Goal: Book appointment/travel/reservation

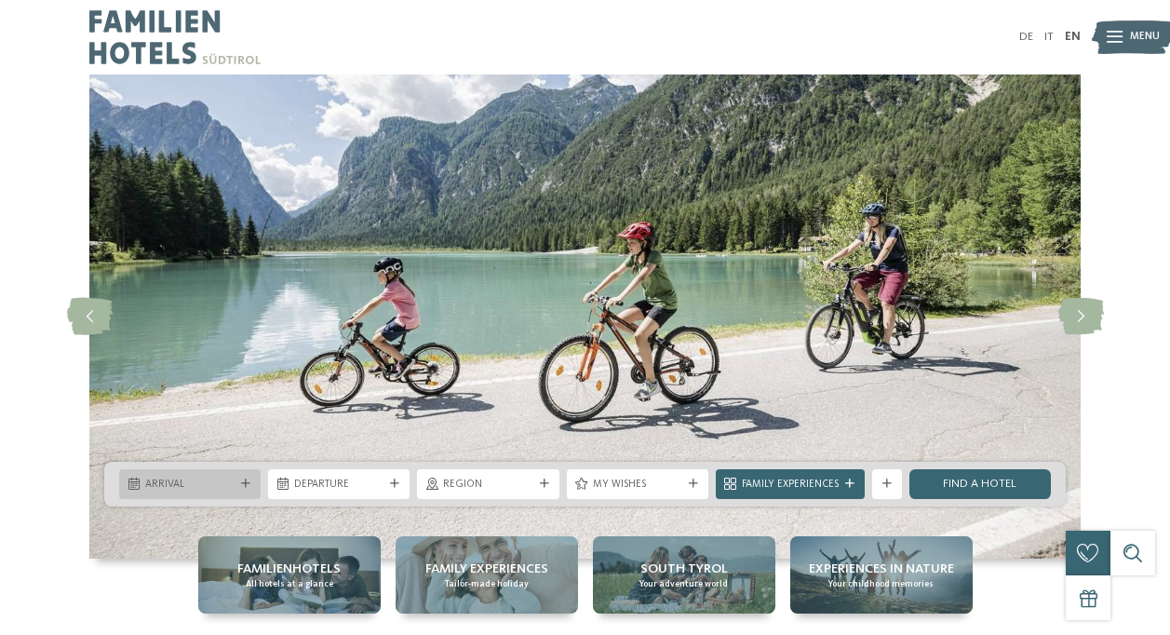
click at [247, 489] on div "Arrival" at bounding box center [189, 484] width 141 height 30
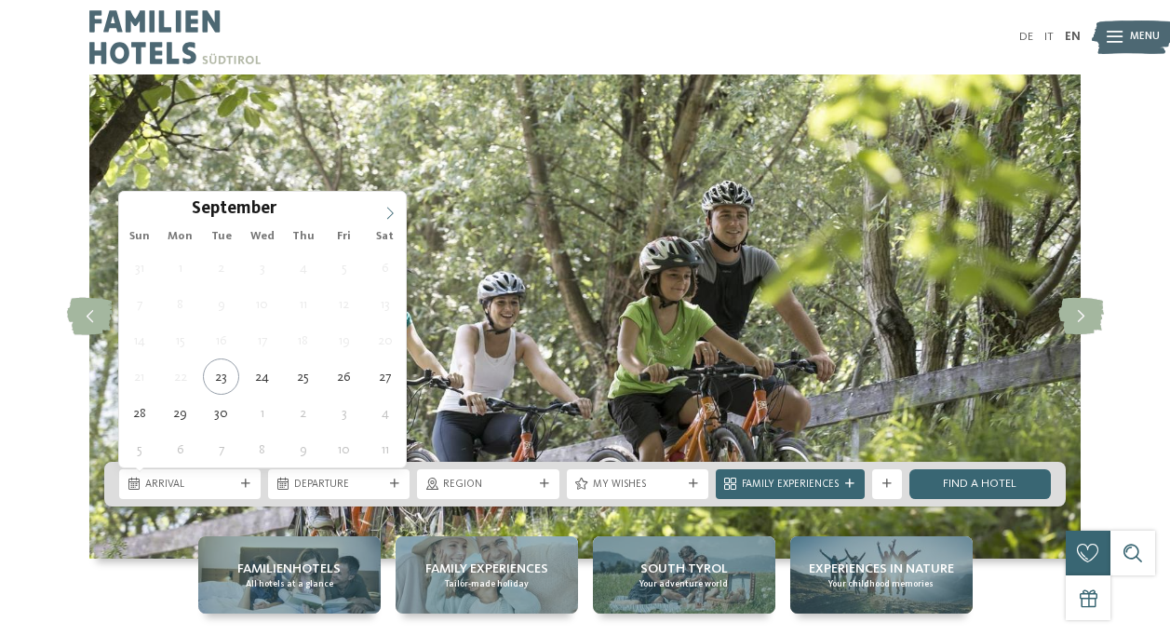
click at [379, 212] on span at bounding box center [390, 208] width 32 height 32
type input "****"
click at [379, 212] on span at bounding box center [390, 208] width 32 height 32
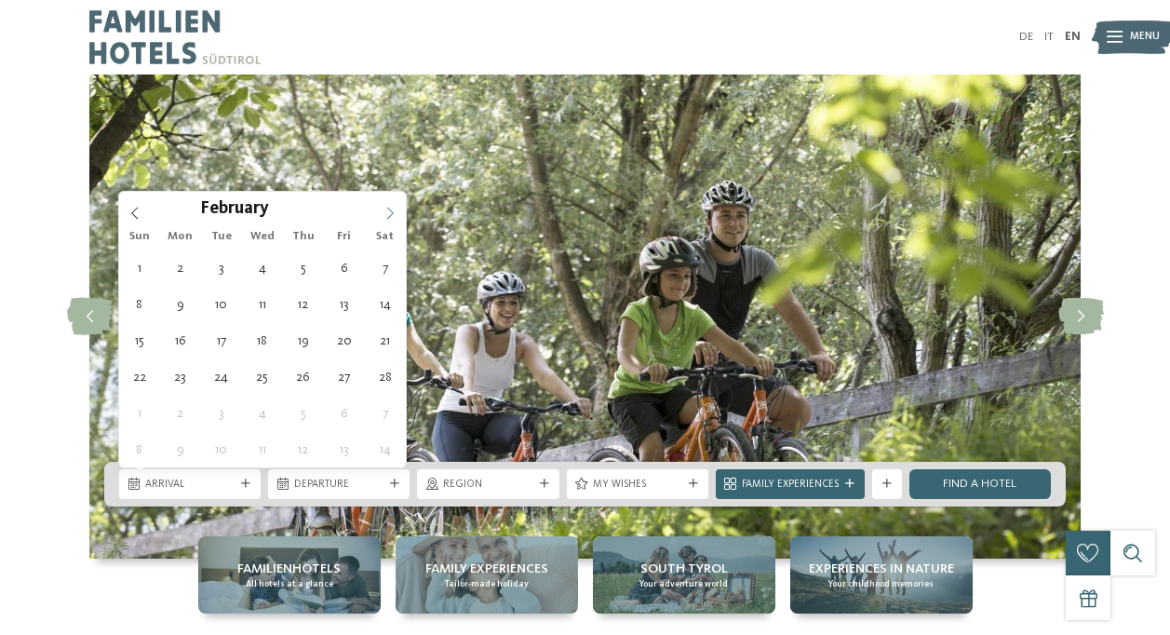
click at [379, 212] on span at bounding box center [390, 208] width 32 height 32
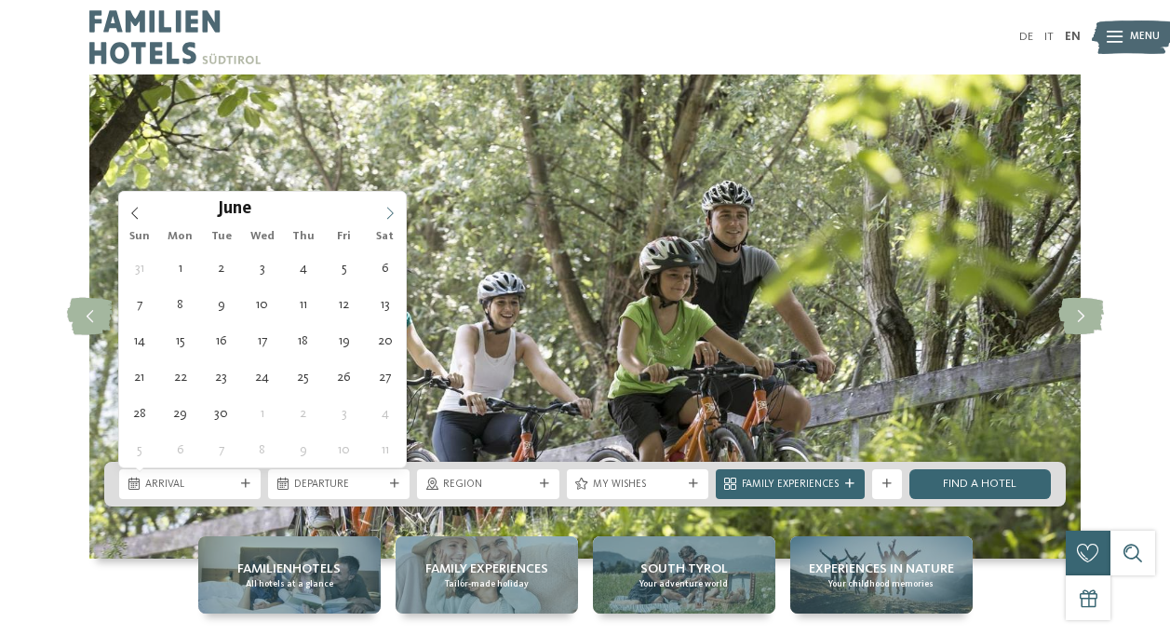
click at [379, 212] on span at bounding box center [390, 208] width 32 height 32
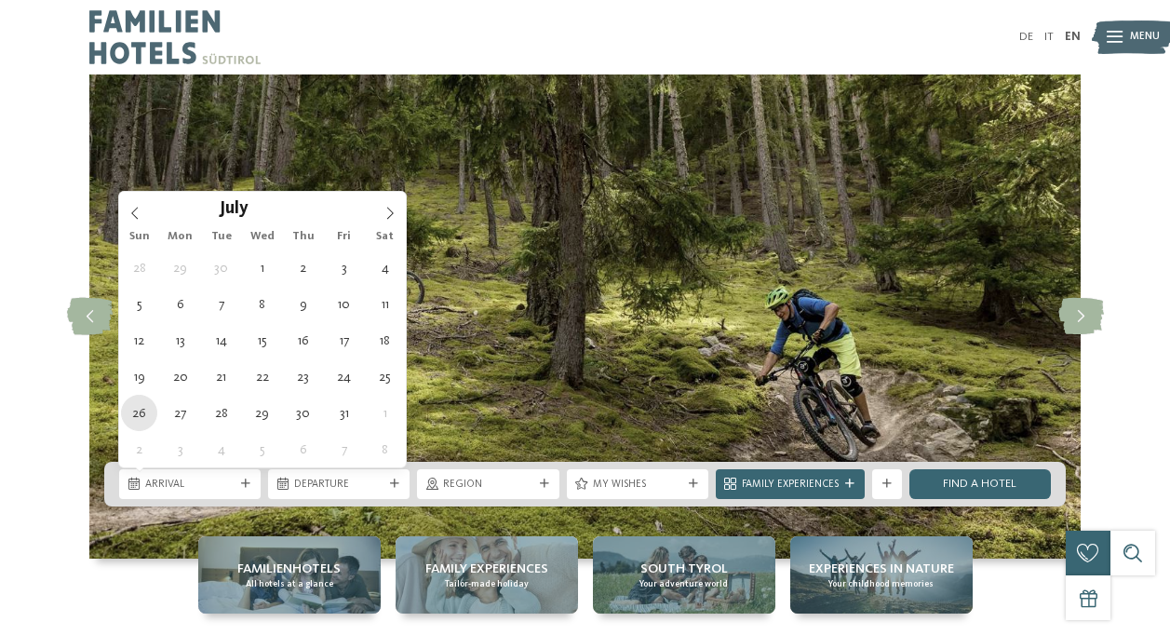
type div "[DATE]"
type input "****"
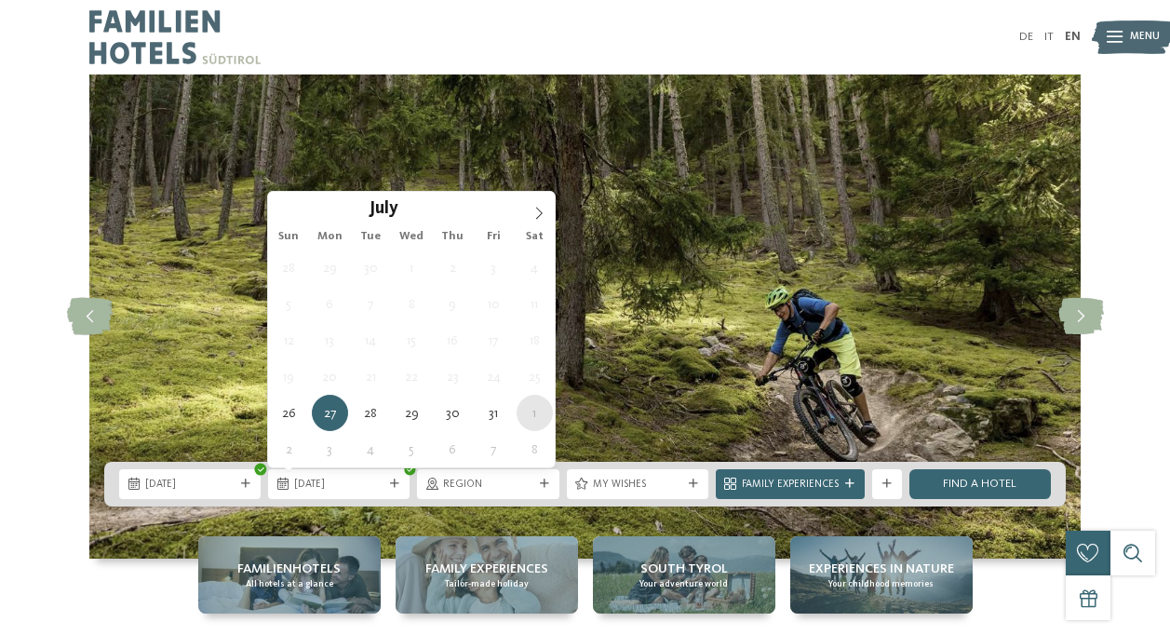
type div "[DATE]"
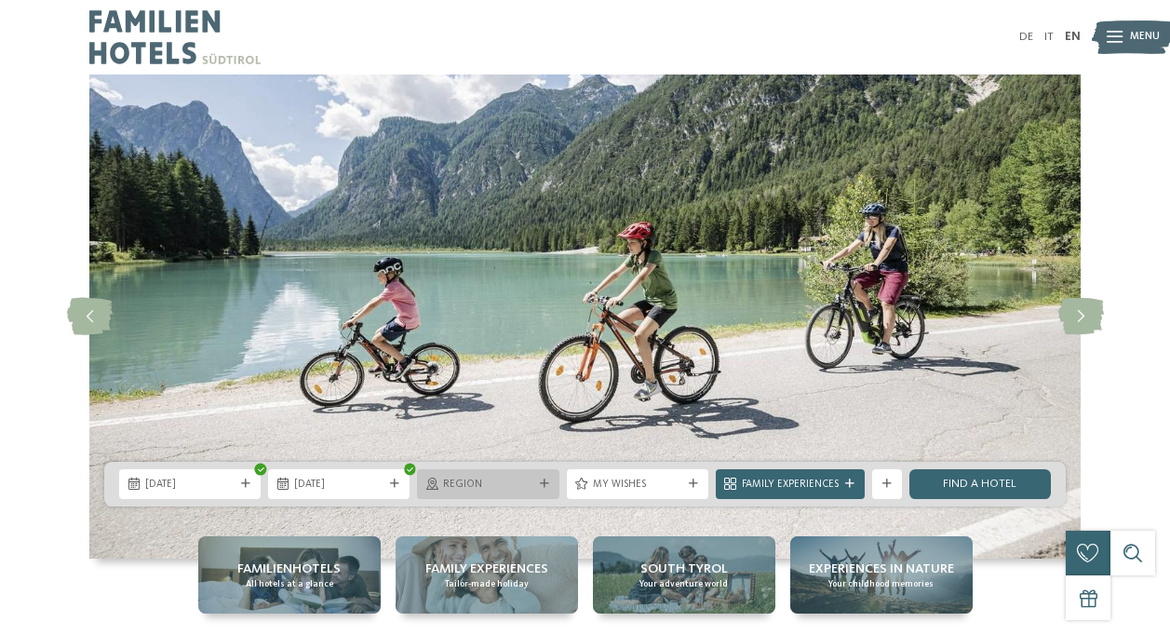
click at [517, 480] on span "Region" at bounding box center [487, 484] width 89 height 15
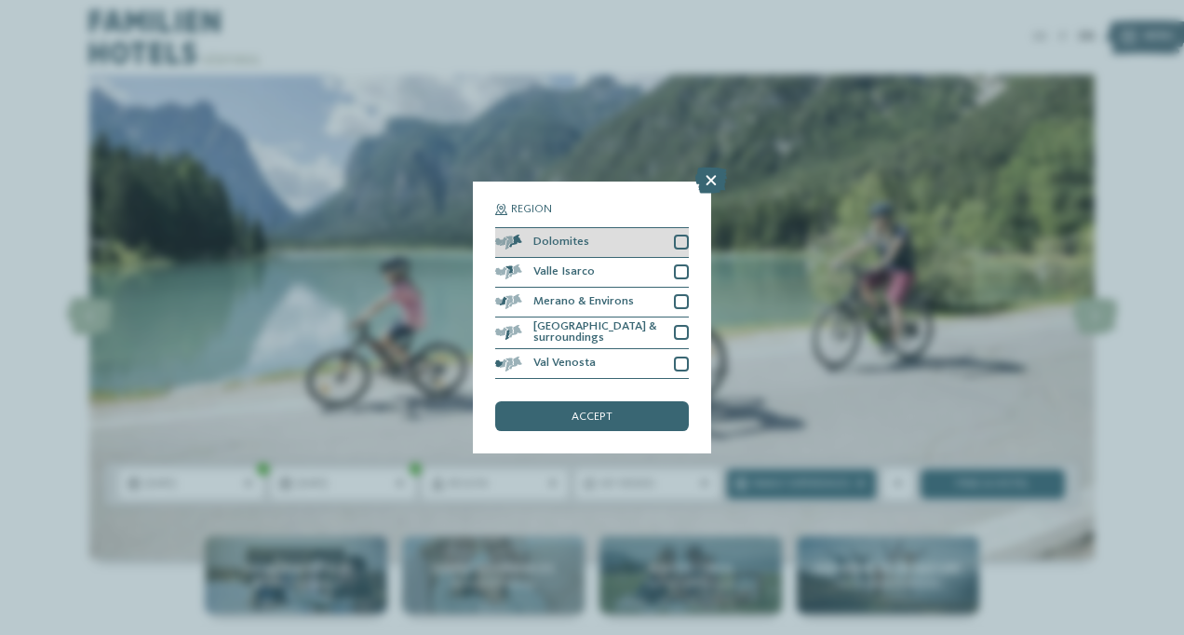
click at [681, 245] on div at bounding box center [681, 241] width 15 height 15
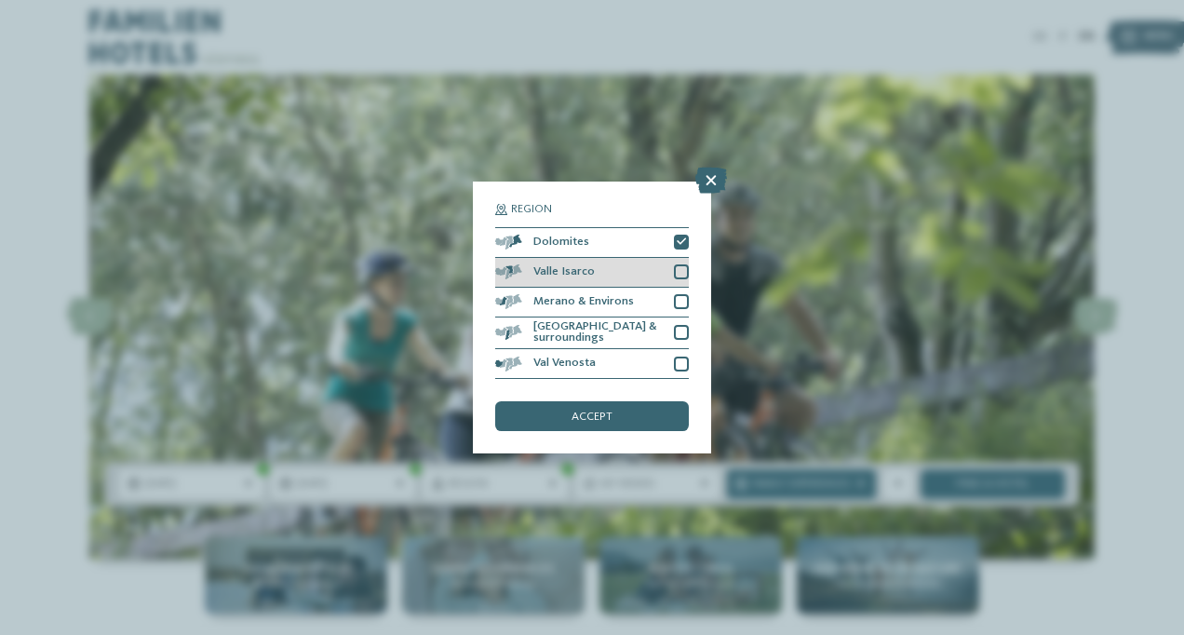
click at [685, 269] on div at bounding box center [681, 271] width 15 height 15
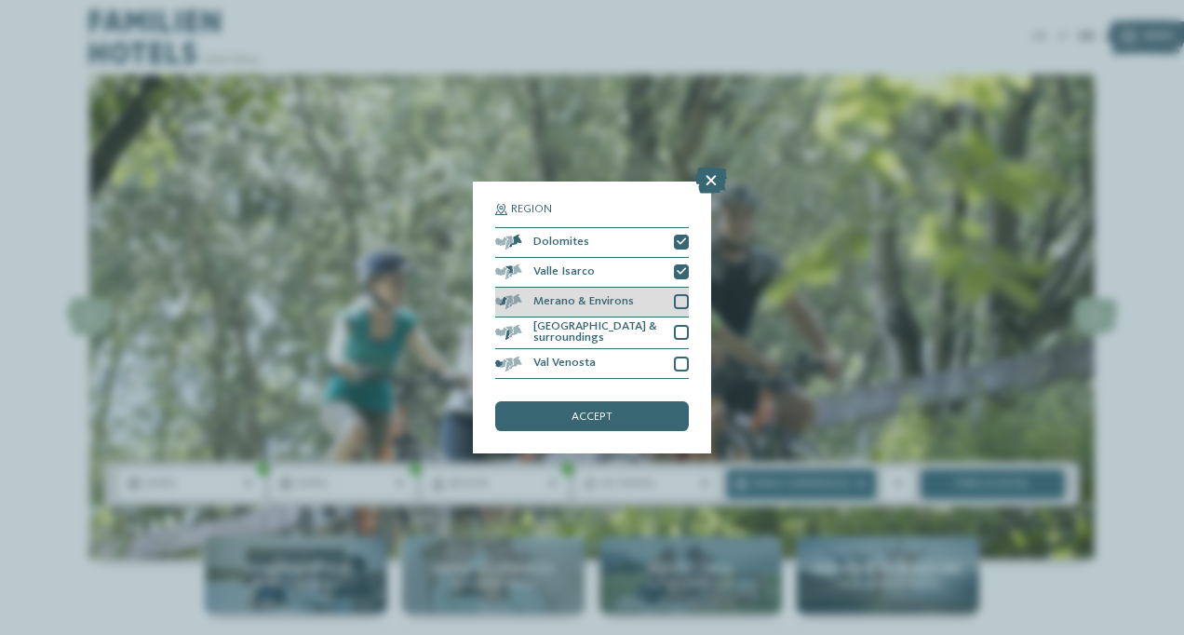
click at [685, 302] on div at bounding box center [681, 301] width 15 height 15
click at [686, 336] on div at bounding box center [681, 332] width 15 height 15
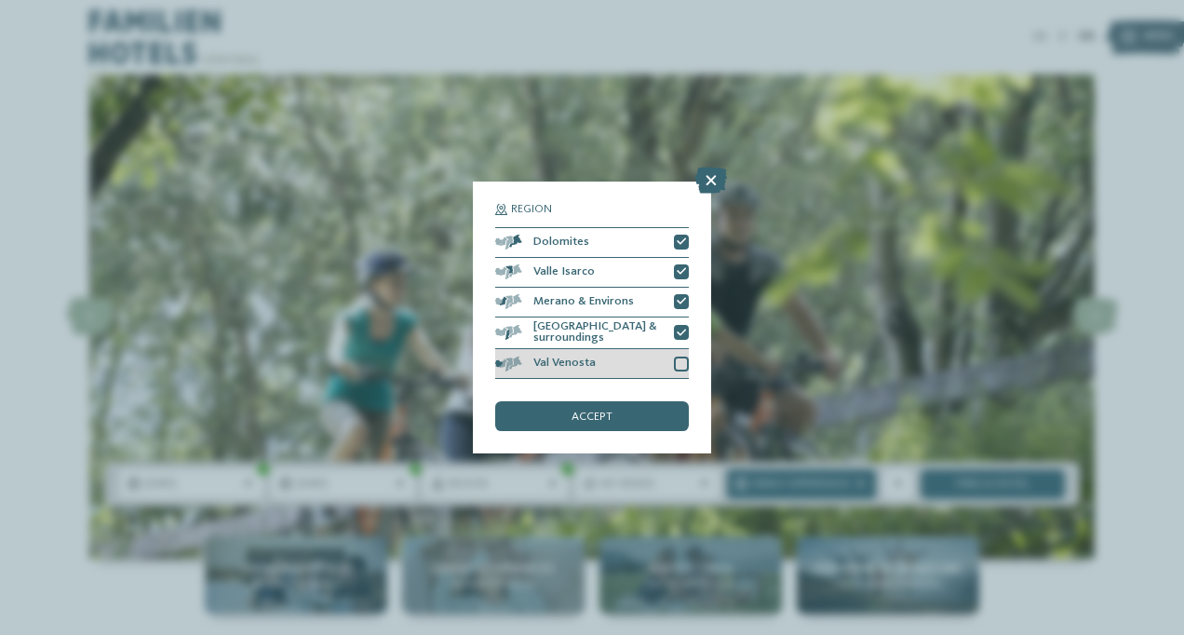
click at [688, 361] on div at bounding box center [681, 363] width 15 height 15
click at [636, 423] on div "accept" at bounding box center [592, 416] width 194 height 30
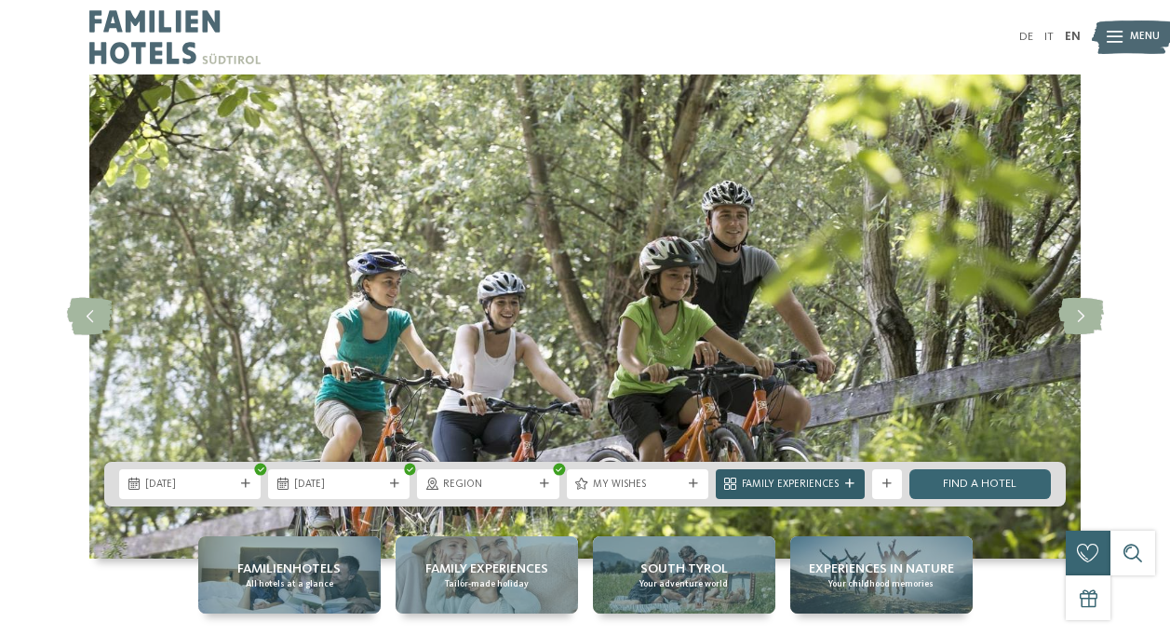
click at [845, 486] on icon at bounding box center [849, 483] width 9 height 9
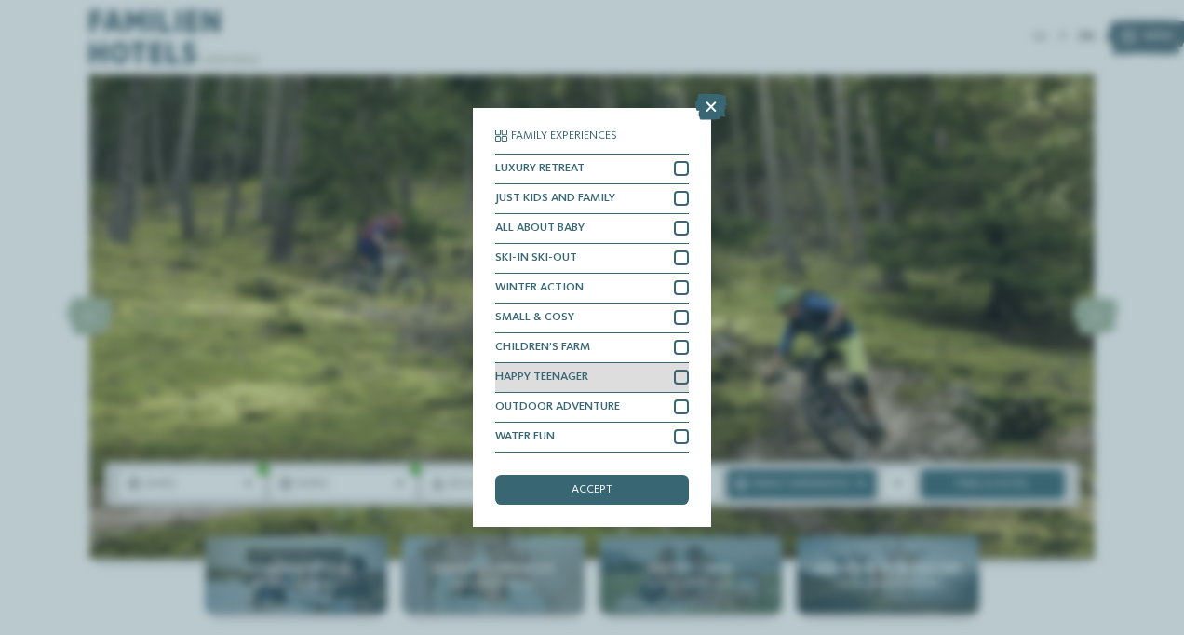
click at [680, 370] on div at bounding box center [681, 376] width 15 height 15
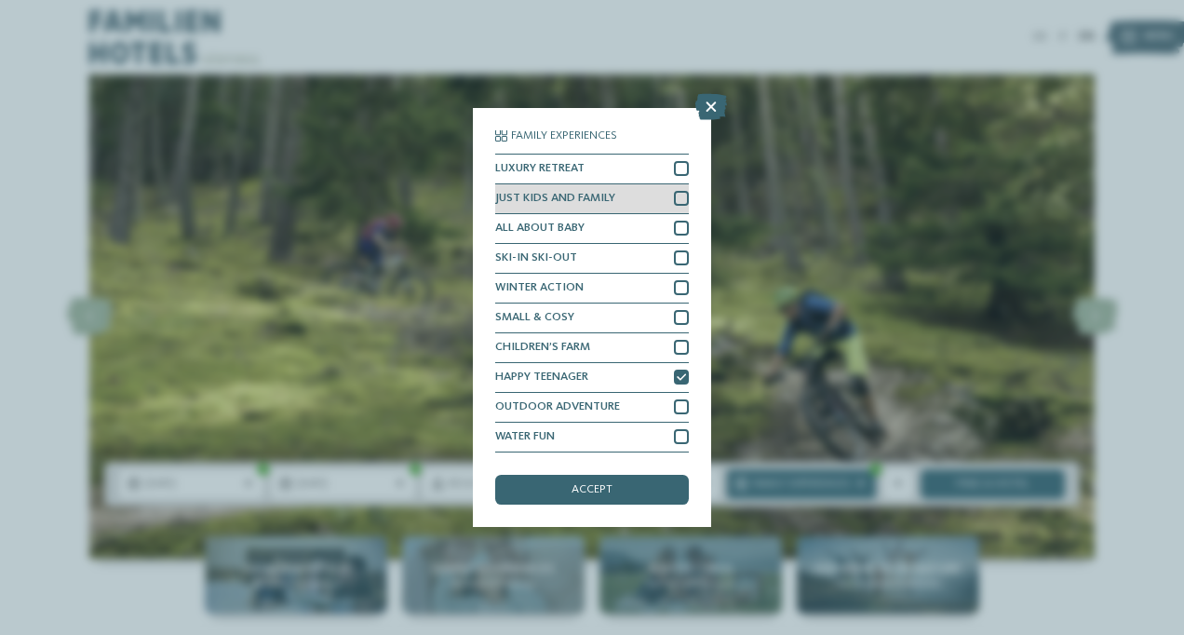
click at [676, 200] on div at bounding box center [681, 198] width 15 height 15
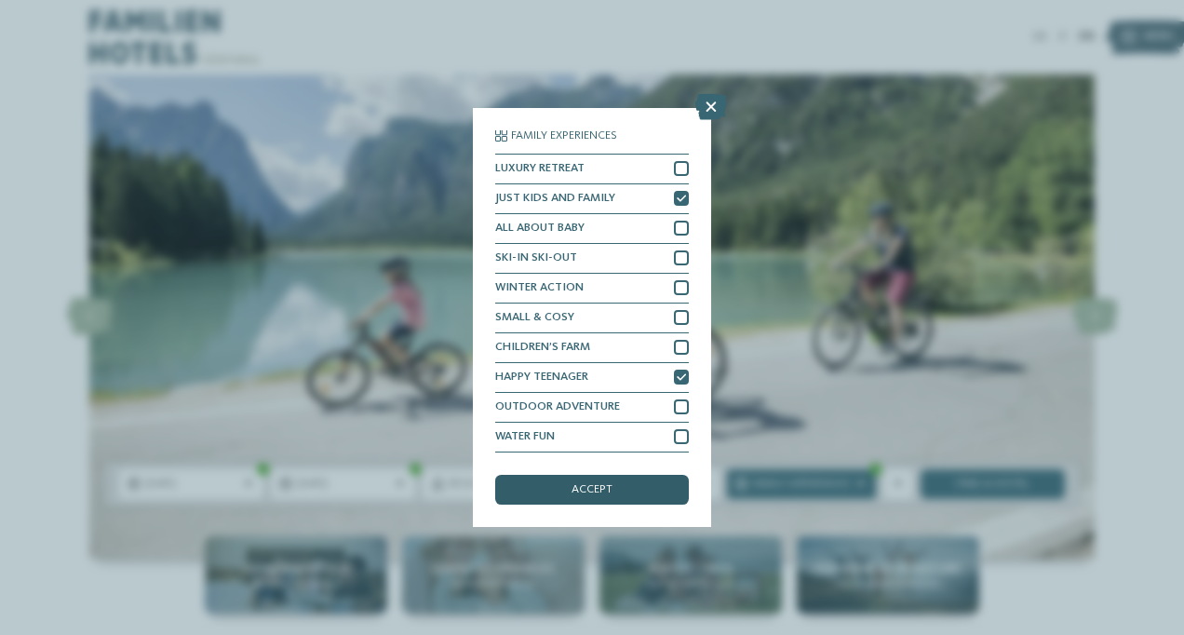
click at [648, 481] on div "accept" at bounding box center [592, 490] width 194 height 30
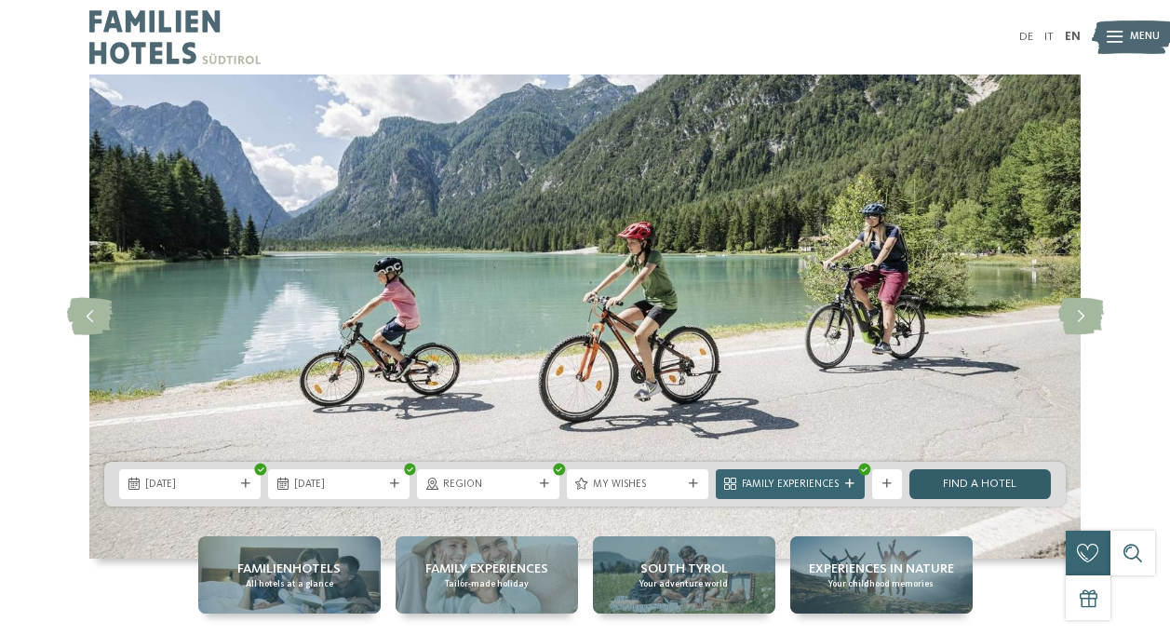
click at [944, 483] on link "Find a hotel" at bounding box center [979, 484] width 141 height 30
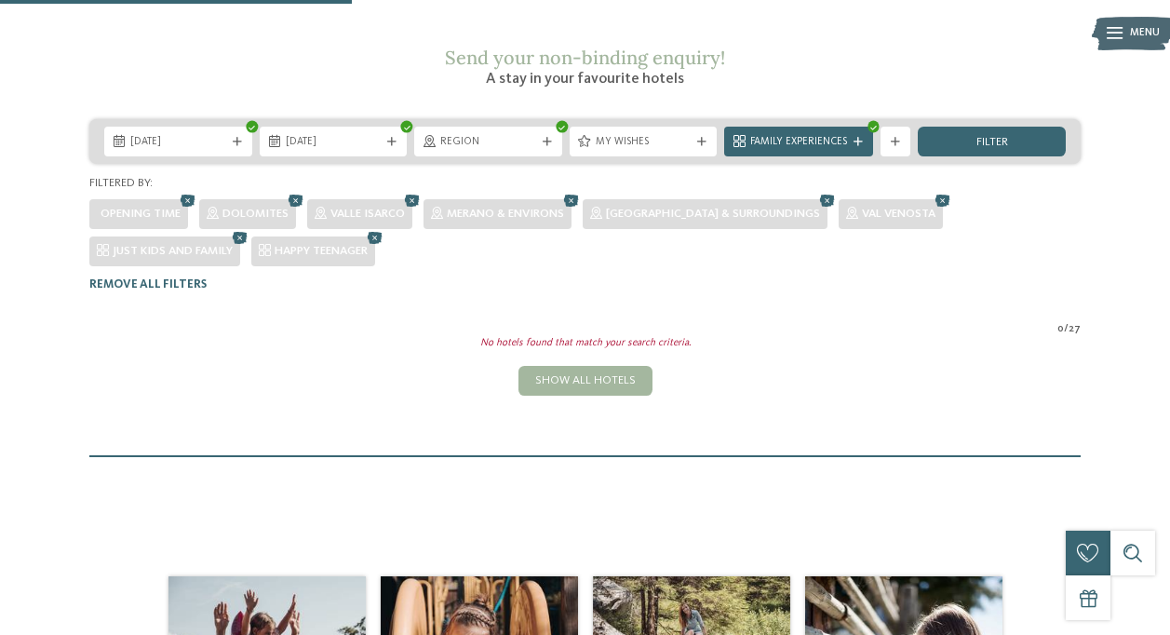
scroll to position [261, 0]
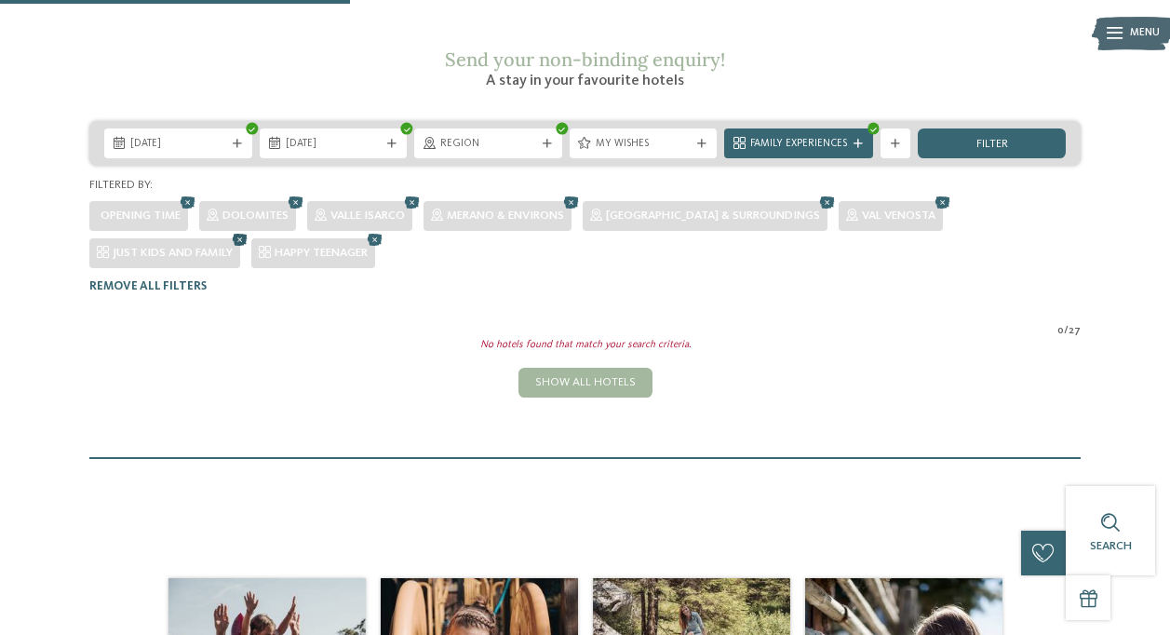
click at [251, 231] on icon at bounding box center [240, 241] width 22 height 20
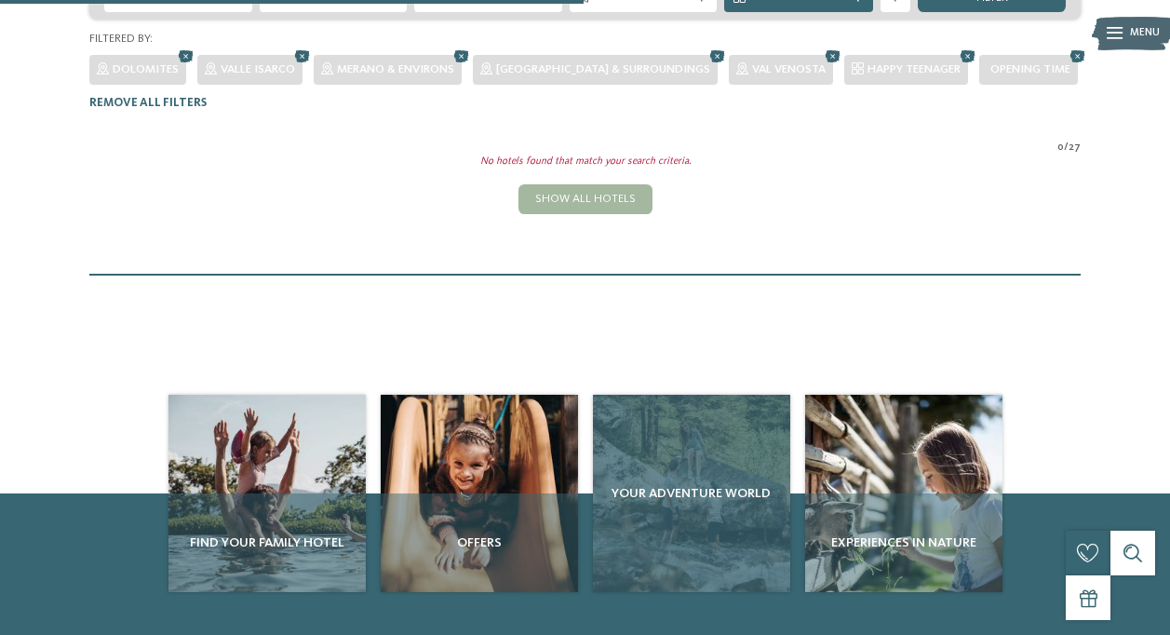
scroll to position [424, 0]
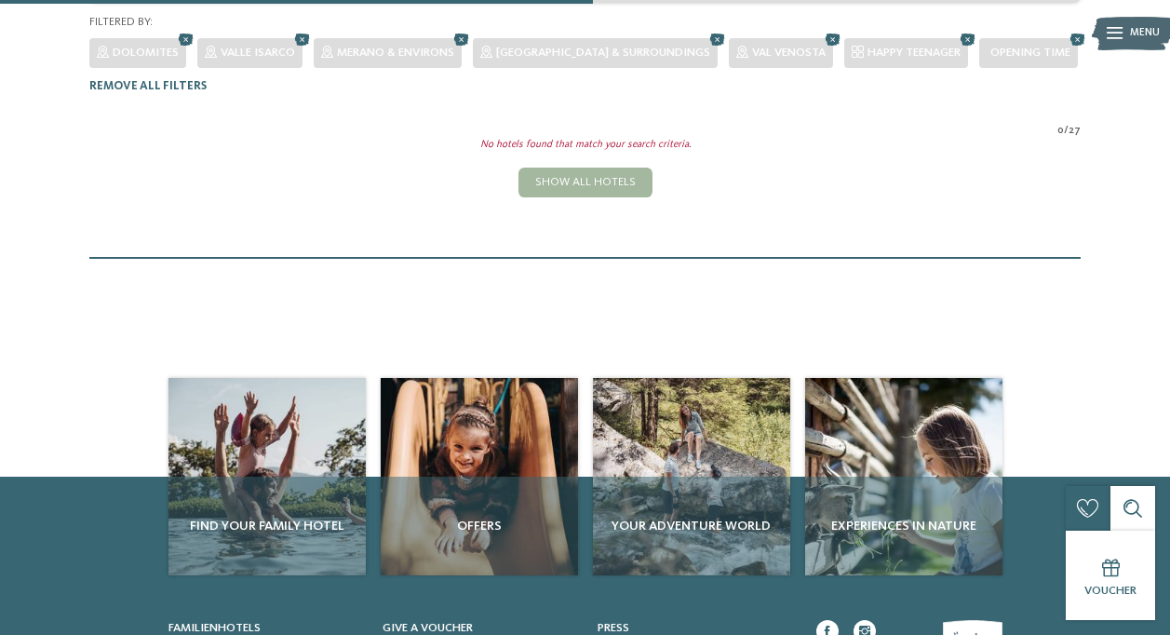
click at [772, 3] on div at bounding box center [585, 2] width 1170 height 4
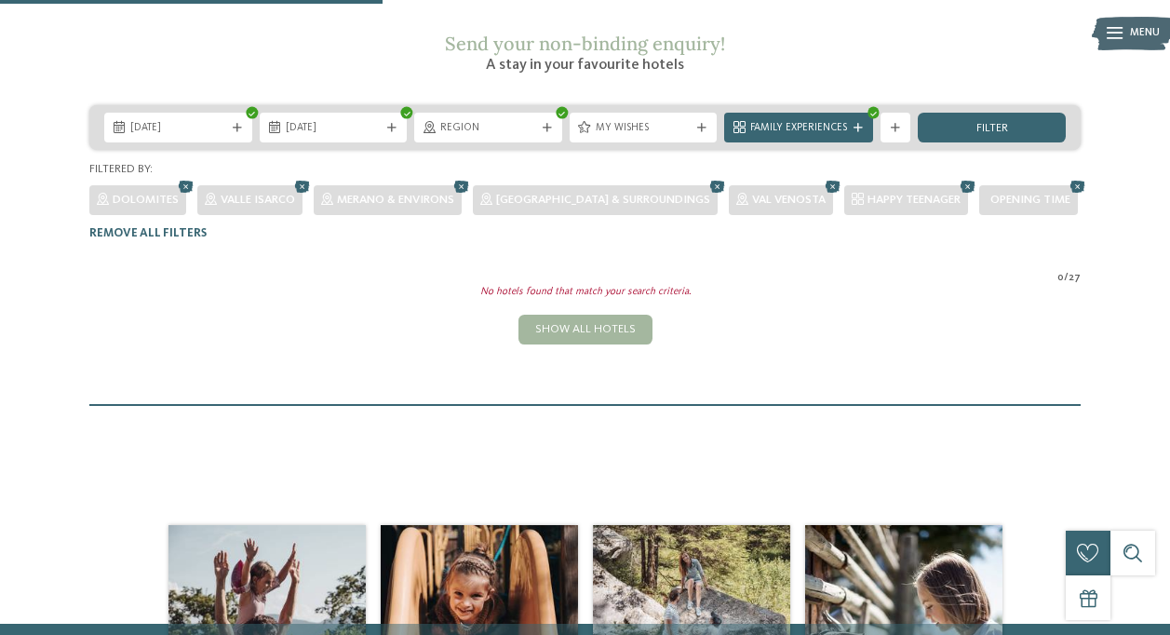
scroll to position [274, 0]
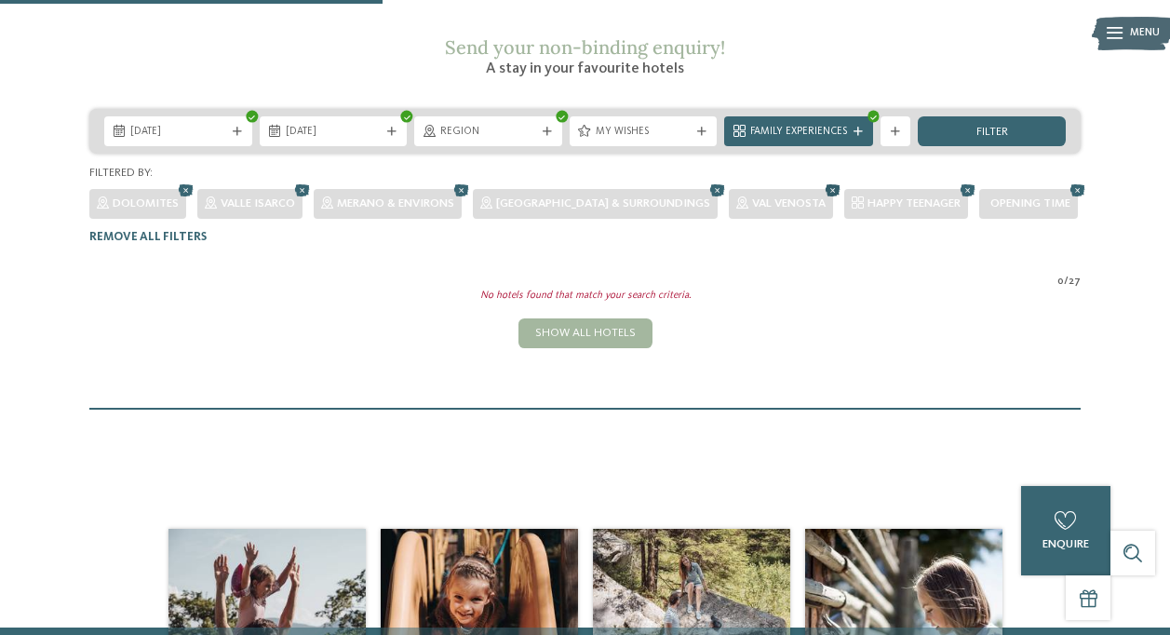
click at [822, 181] on icon at bounding box center [833, 191] width 22 height 20
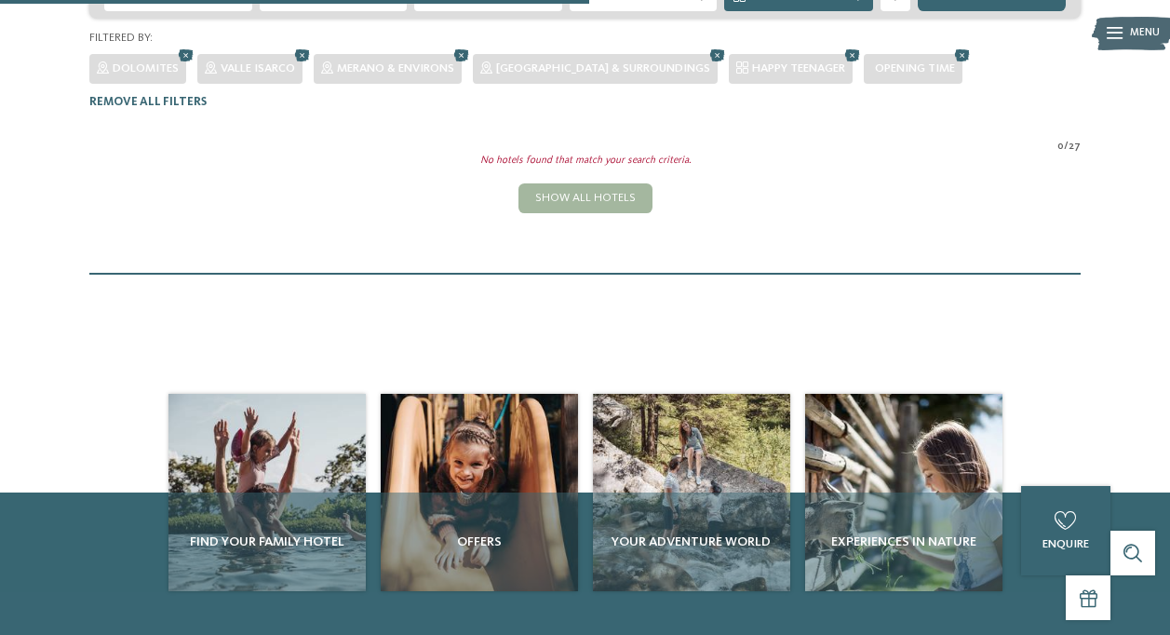
scroll to position [424, 0]
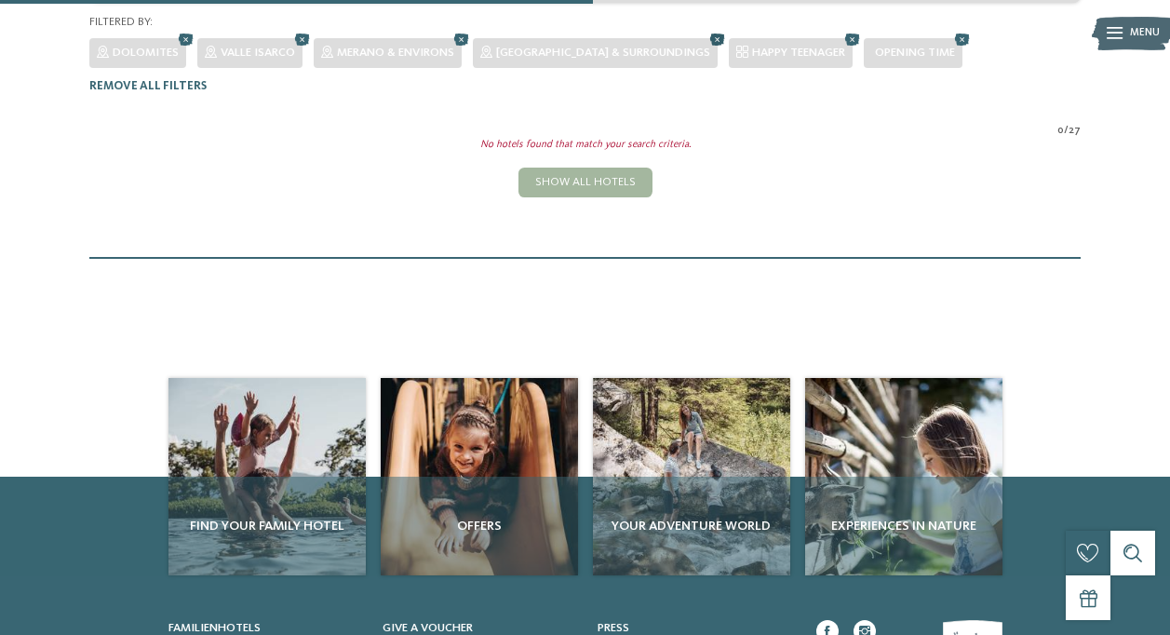
click at [706, 31] on icon at bounding box center [717, 41] width 22 height 20
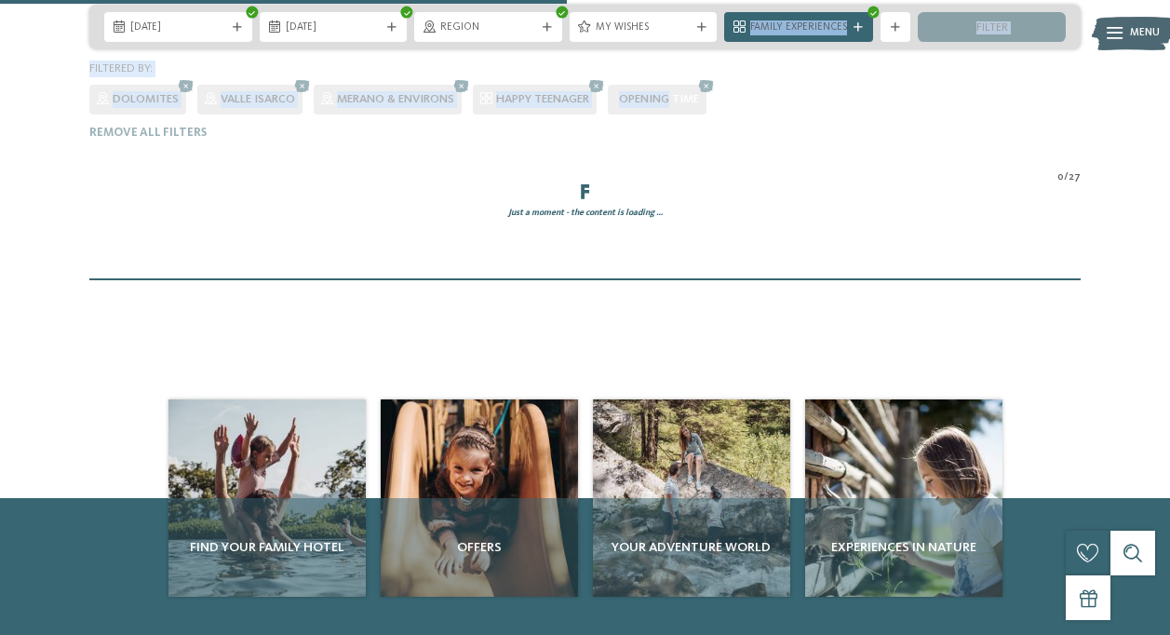
click at [659, 5] on div "[DATE] [DATE] Region" at bounding box center [585, 72] width 1170 height 135
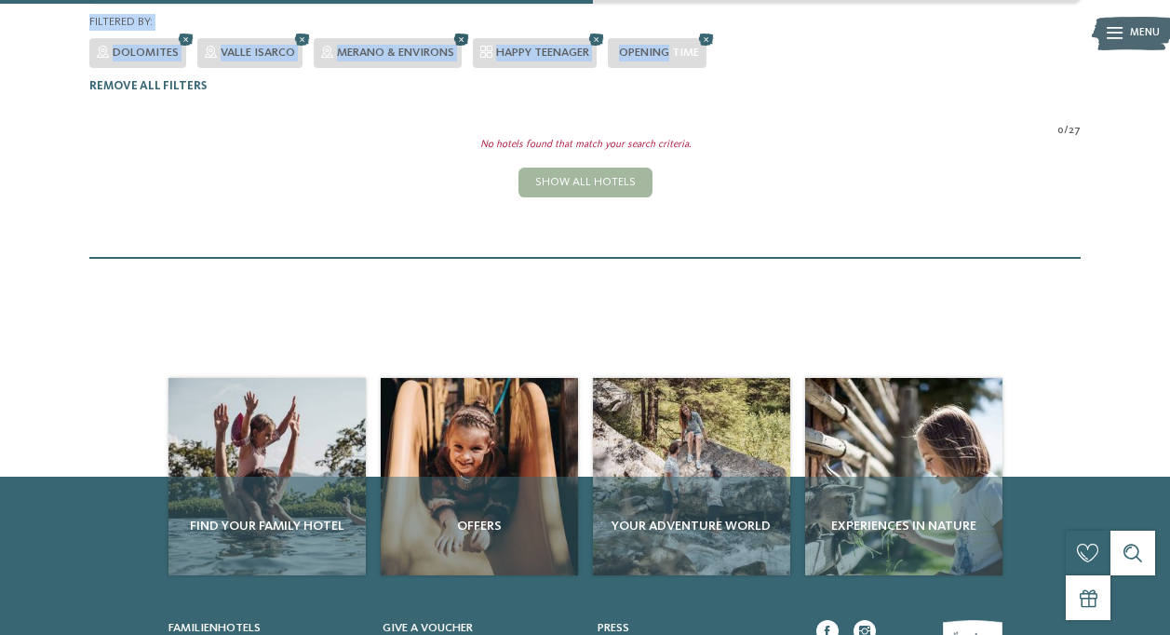
click at [465, 31] on icon at bounding box center [461, 41] width 22 height 20
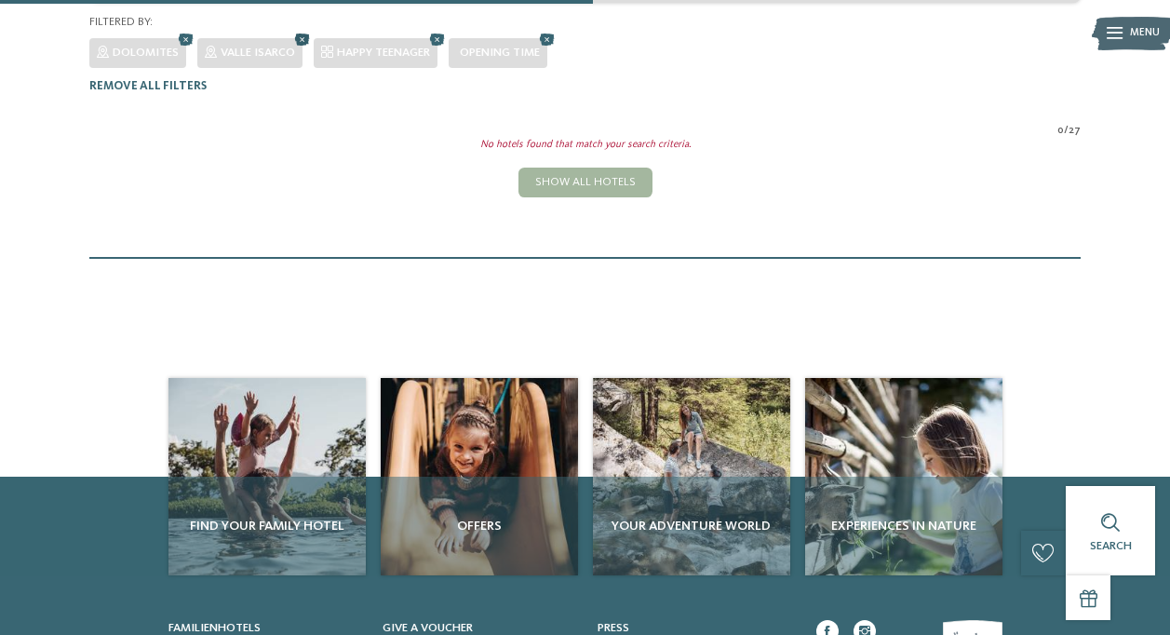
click at [296, 31] on icon at bounding box center [302, 41] width 22 height 20
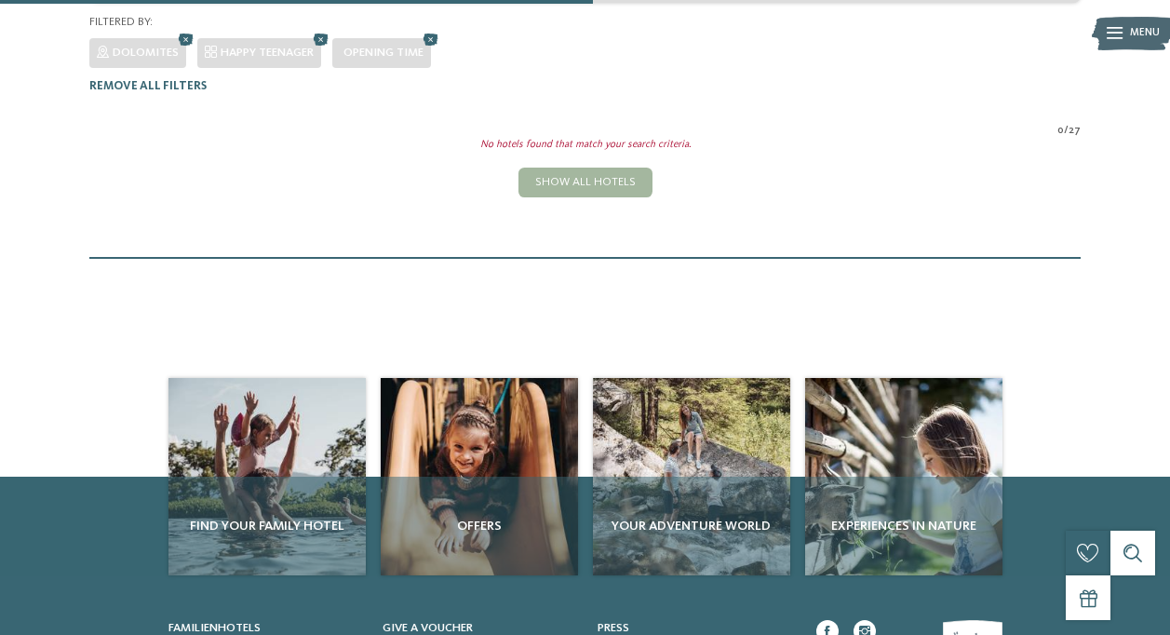
click at [183, 2] on div at bounding box center [296, 2] width 593 height 4
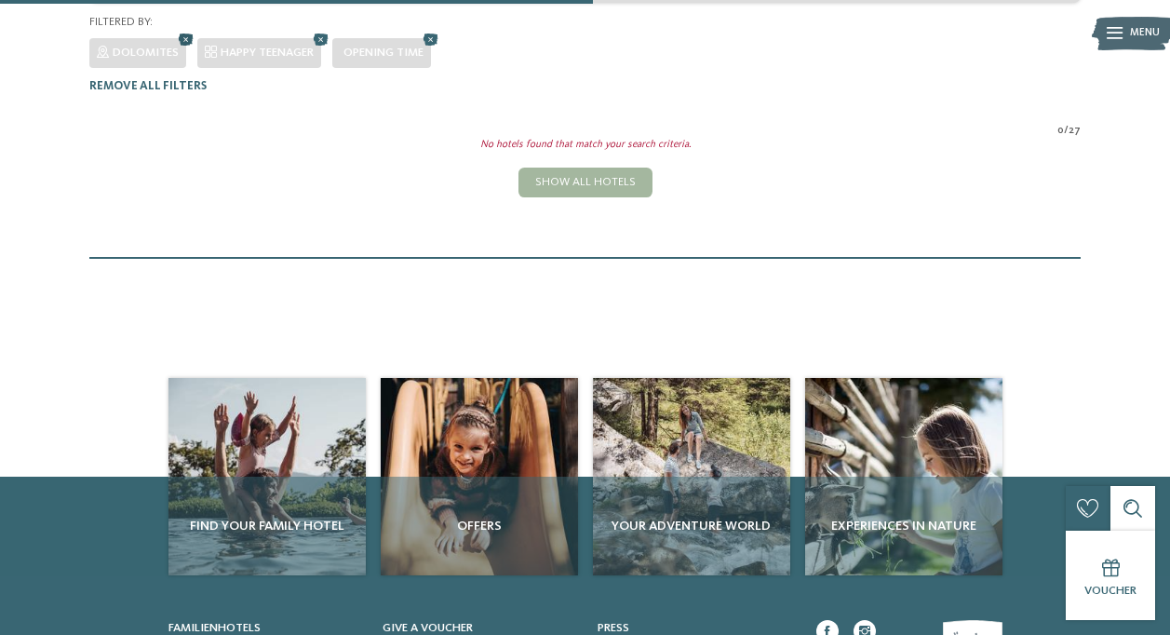
click at [183, 31] on icon at bounding box center [186, 41] width 22 height 20
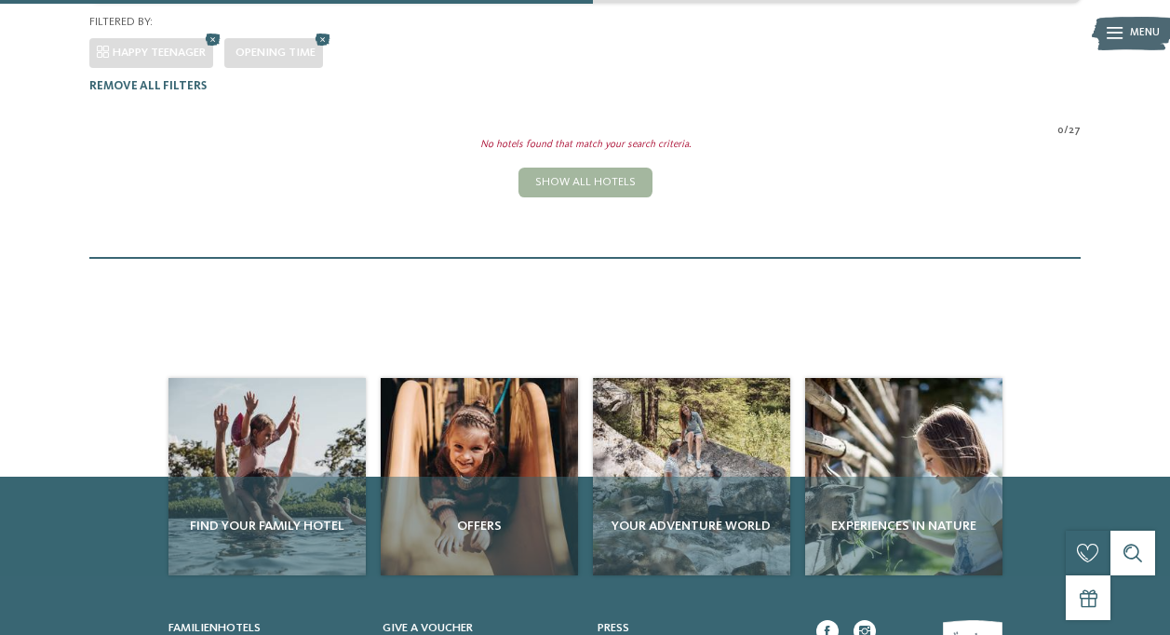
click at [307, 47] on span "Opening time" at bounding box center [275, 53] width 80 height 12
click at [324, 31] on icon at bounding box center [323, 41] width 22 height 20
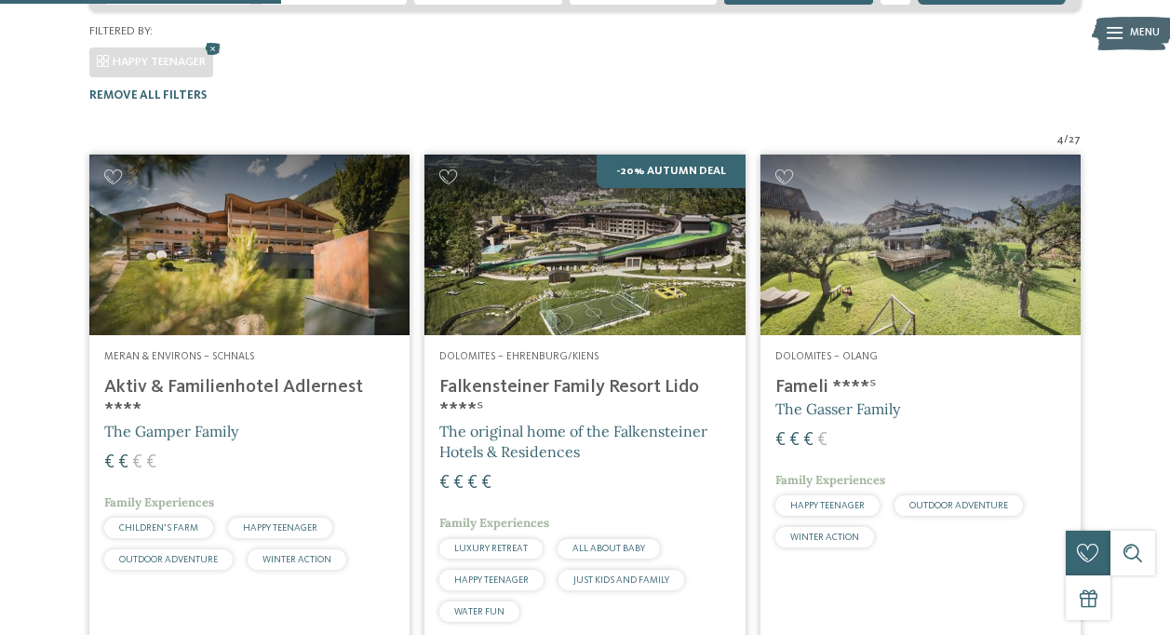
scroll to position [411, 0]
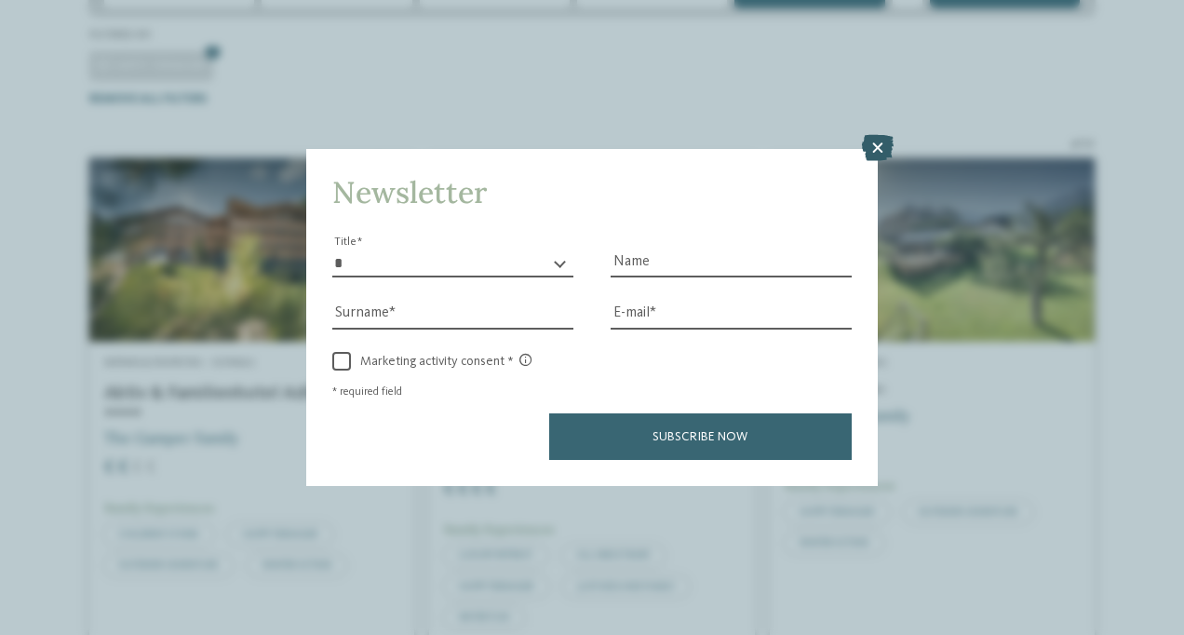
click at [877, 146] on icon at bounding box center [878, 148] width 32 height 26
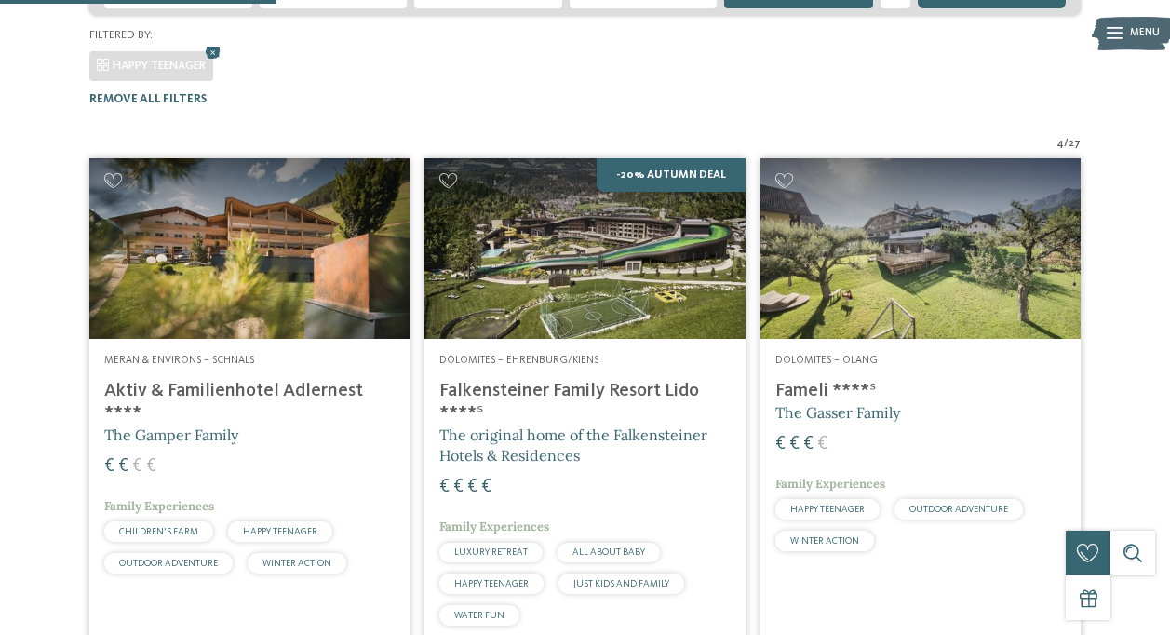
click at [872, 339] on div "Dolomites – Olang [PERSON_NAME] ****ˢ The [PERSON_NAME] Family € € € € Family E…" at bounding box center [920, 456] width 320 height 234
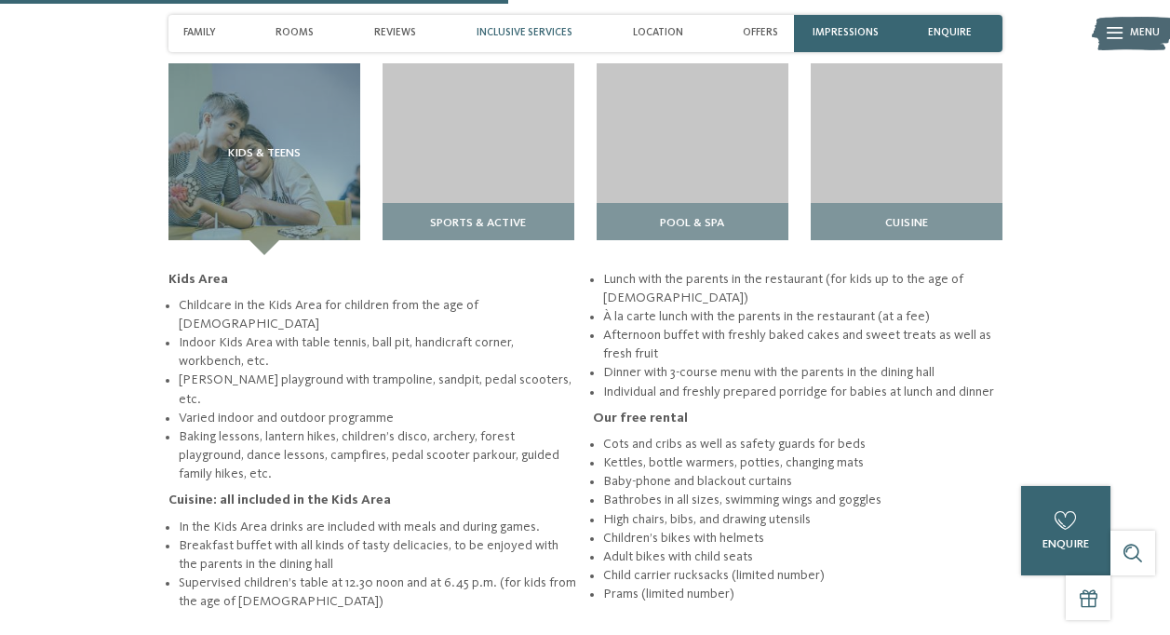
scroll to position [2118, 0]
